Goal: Task Accomplishment & Management: Complete application form

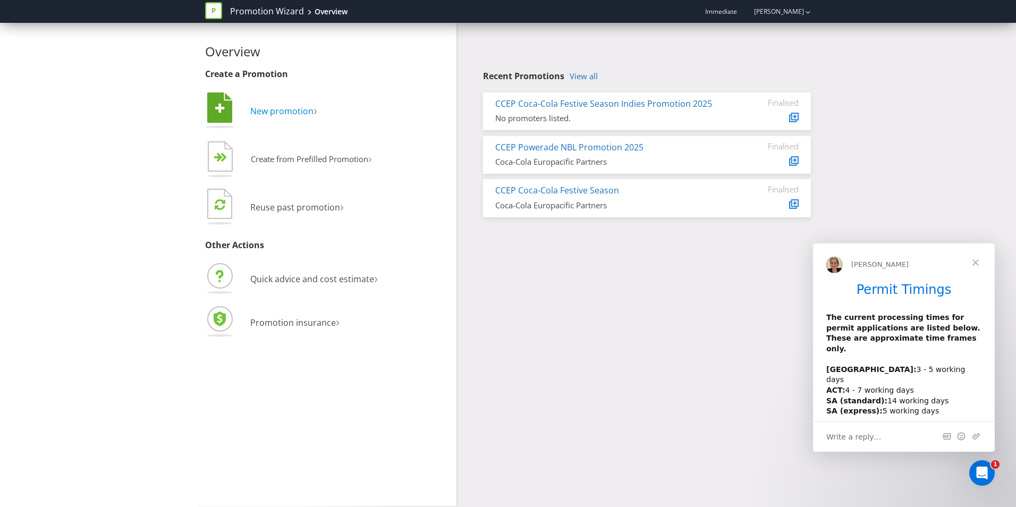
click at [295, 109] on span "New promotion" at bounding box center [281, 111] width 63 height 12
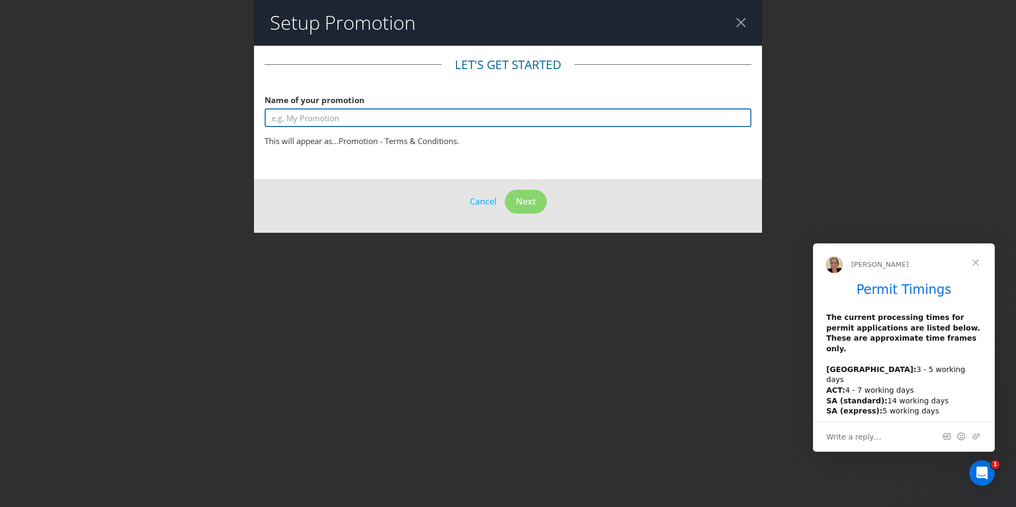
click at [324, 122] on input "text" at bounding box center [508, 117] width 487 height 19
type input "Kirks Summer Promotion 2025"
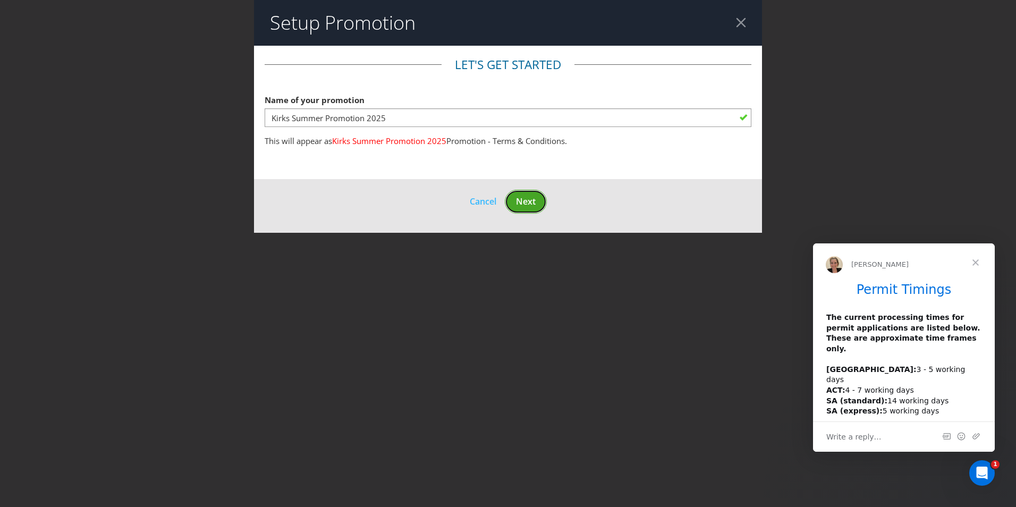
click at [526, 205] on span "Next" at bounding box center [526, 202] width 20 height 12
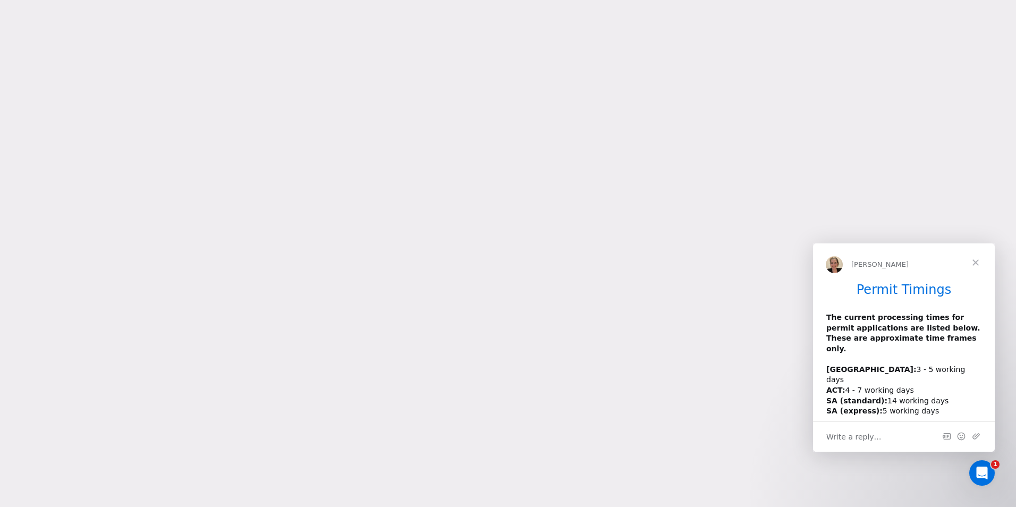
click at [974, 260] on span "Close" at bounding box center [975, 262] width 38 height 38
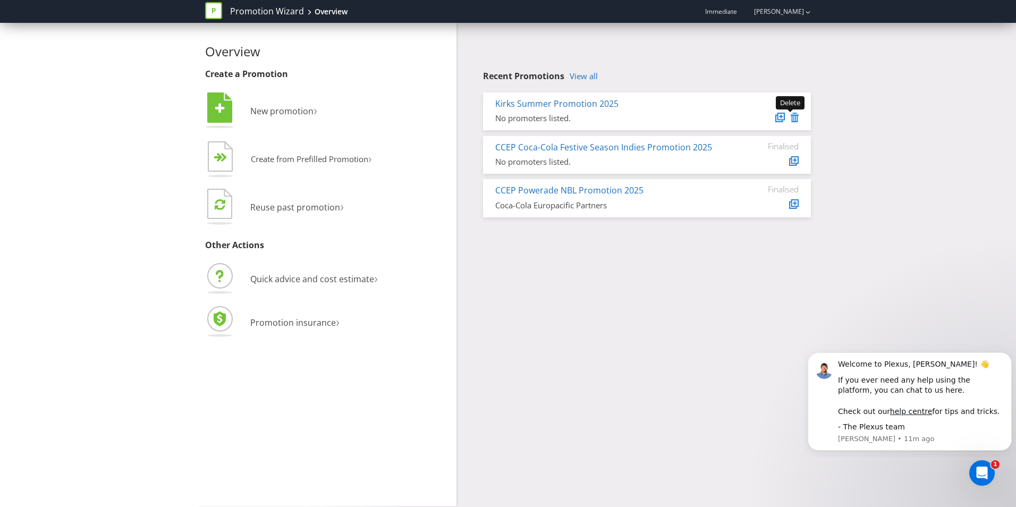
click at [795, 117] on icon at bounding box center [795, 118] width 8 height 10
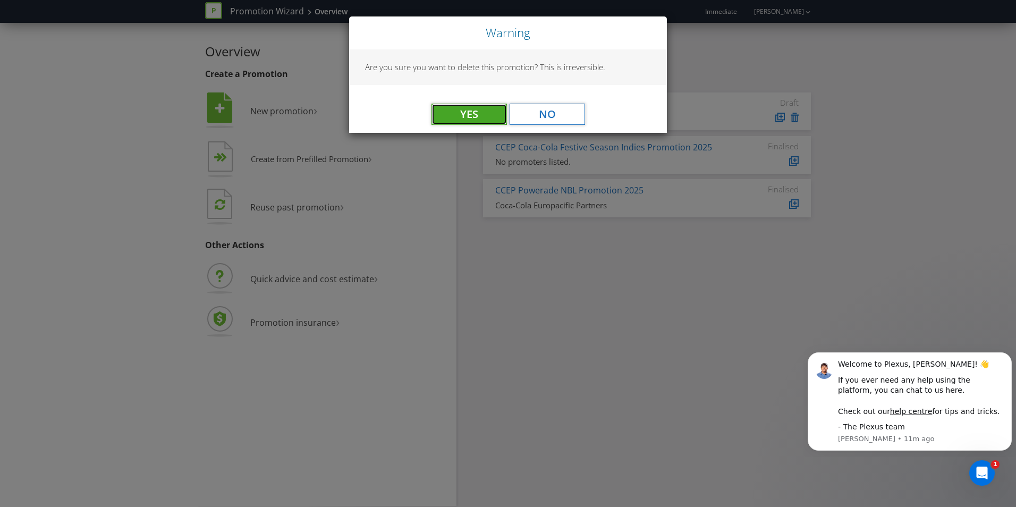
click at [469, 117] on button "Yes" at bounding box center [468, 114] width 75 height 21
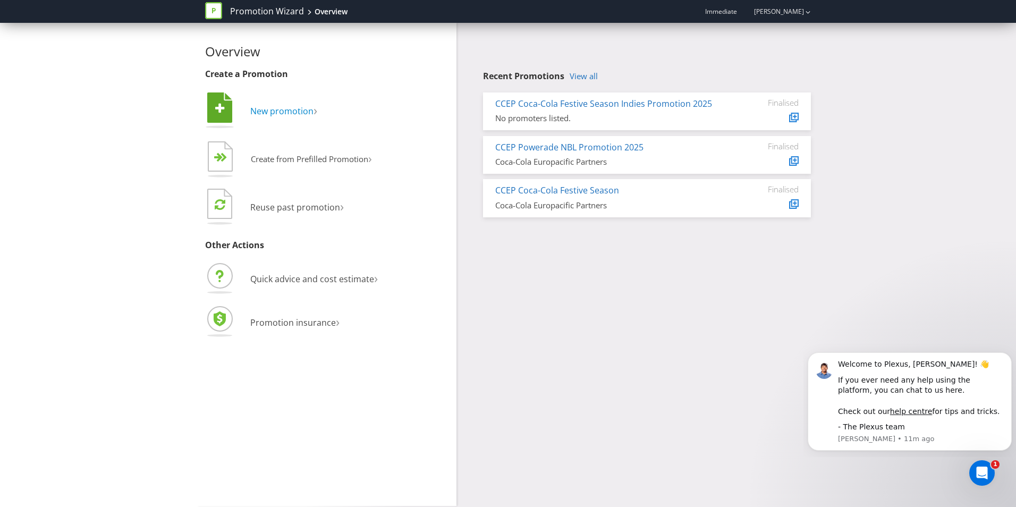
click at [251, 105] on span "New promotion" at bounding box center [281, 111] width 63 height 12
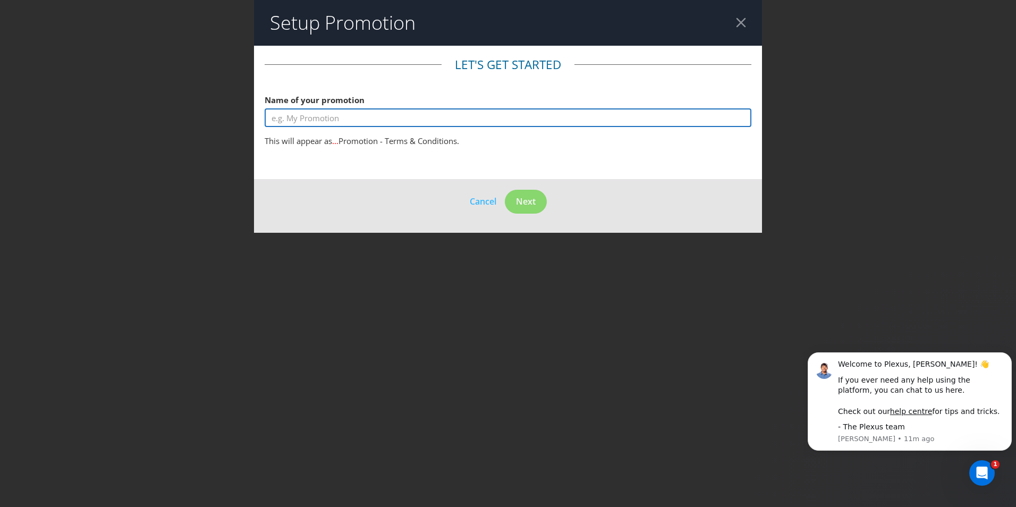
click at [350, 114] on input "text" at bounding box center [508, 117] width 487 height 19
type input "Kirks Summer Promotion 2026"
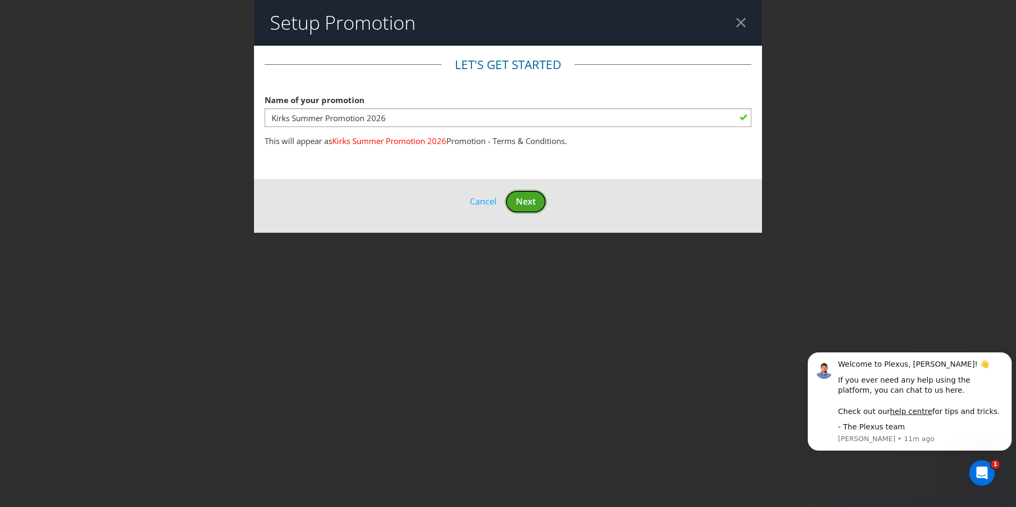
click at [520, 200] on span "Next" at bounding box center [526, 202] width 20 height 12
